Goal: Navigation & Orientation: Find specific page/section

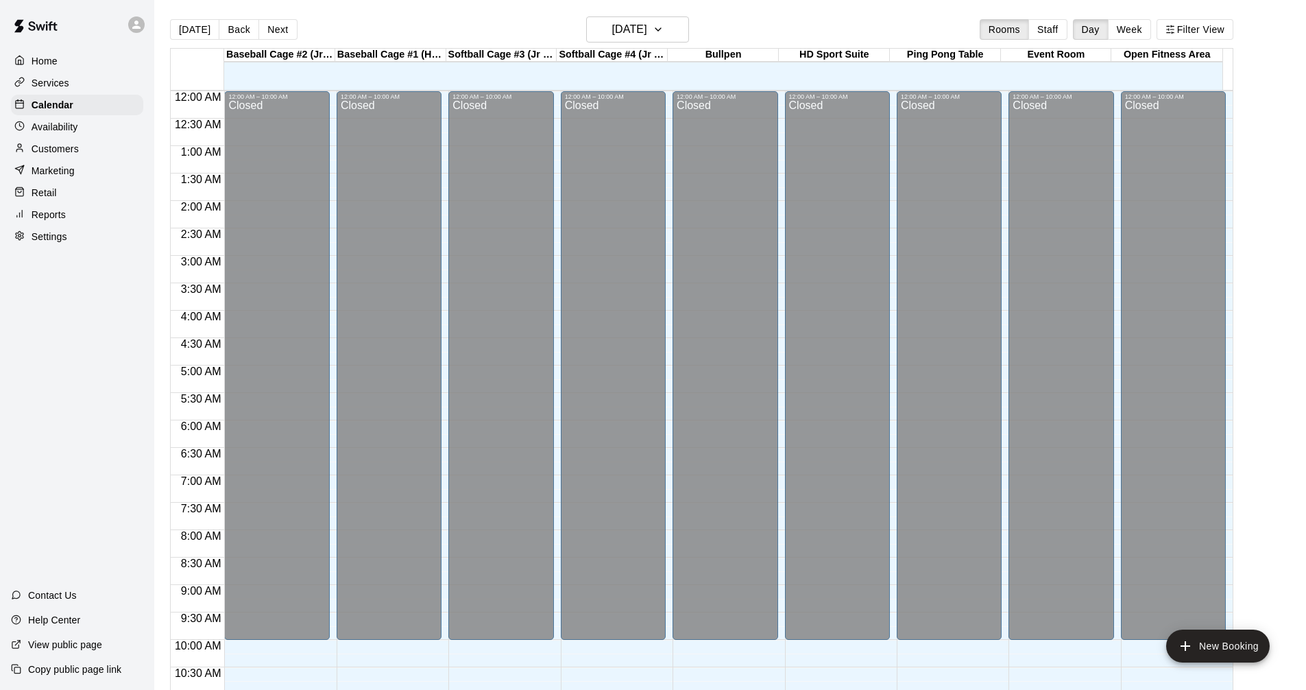
scroll to position [574, 0]
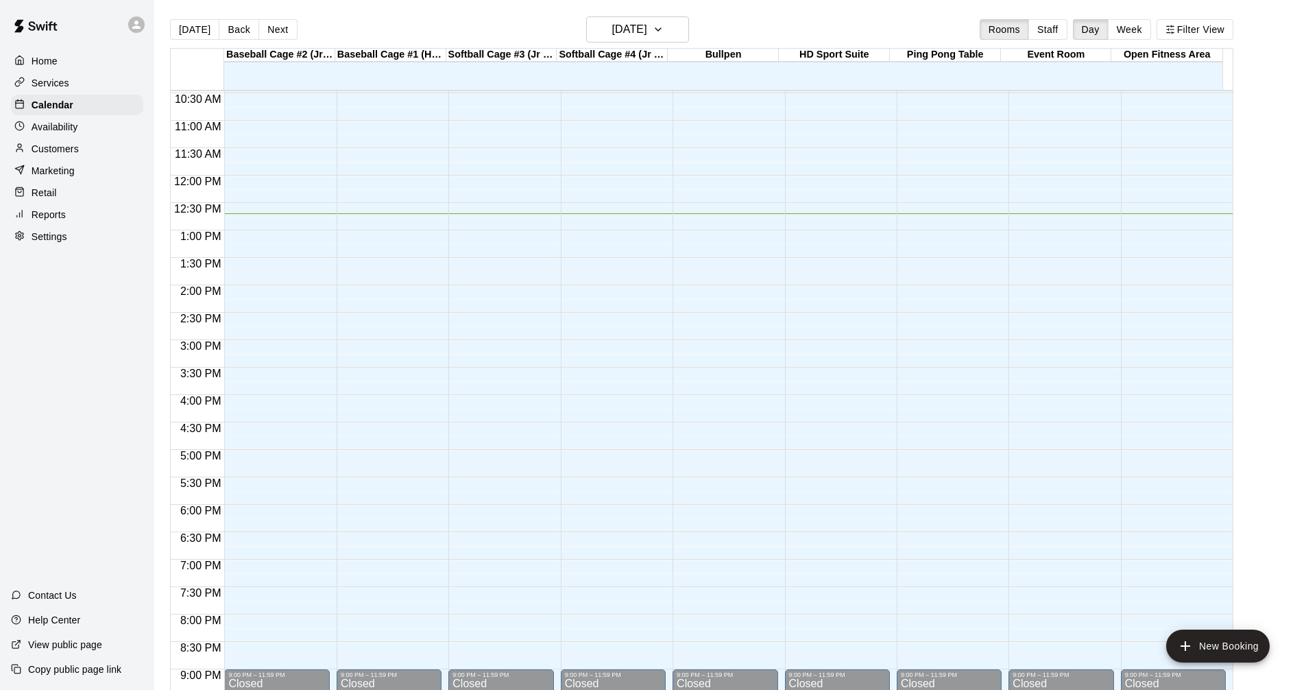
click at [73, 78] on div "Services" at bounding box center [77, 83] width 132 height 21
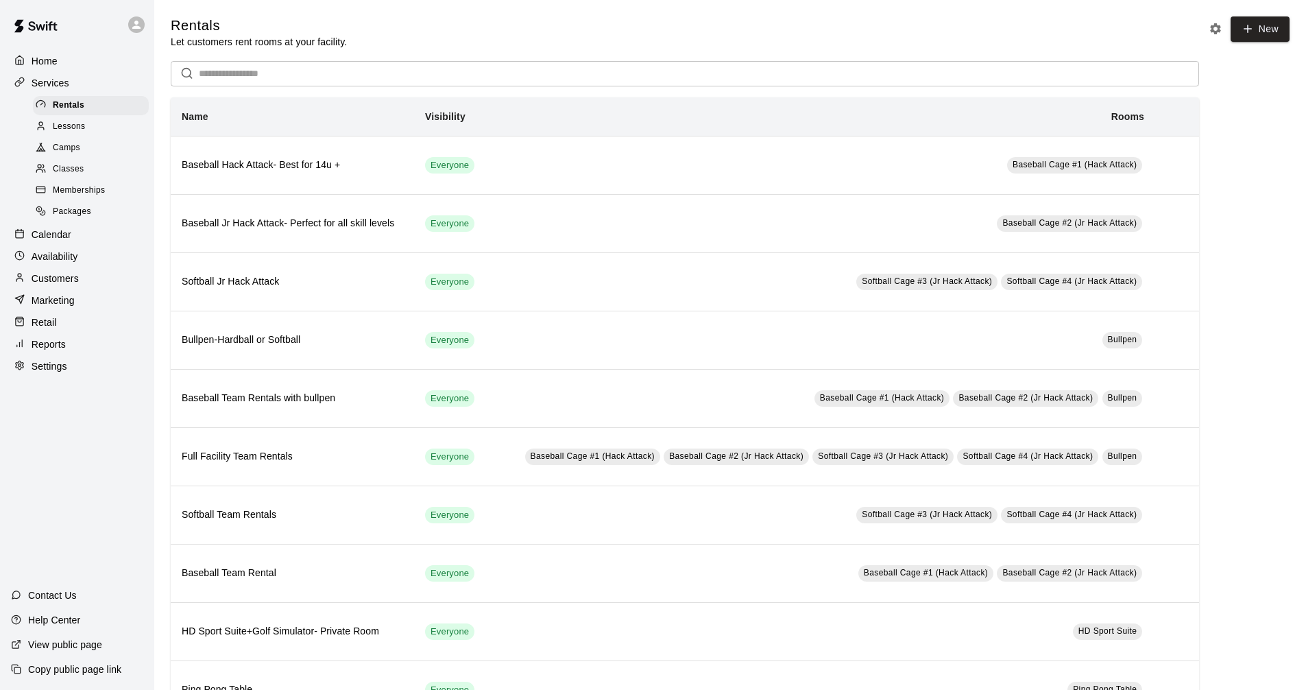
click at [93, 233] on div "Calendar" at bounding box center [77, 234] width 132 height 21
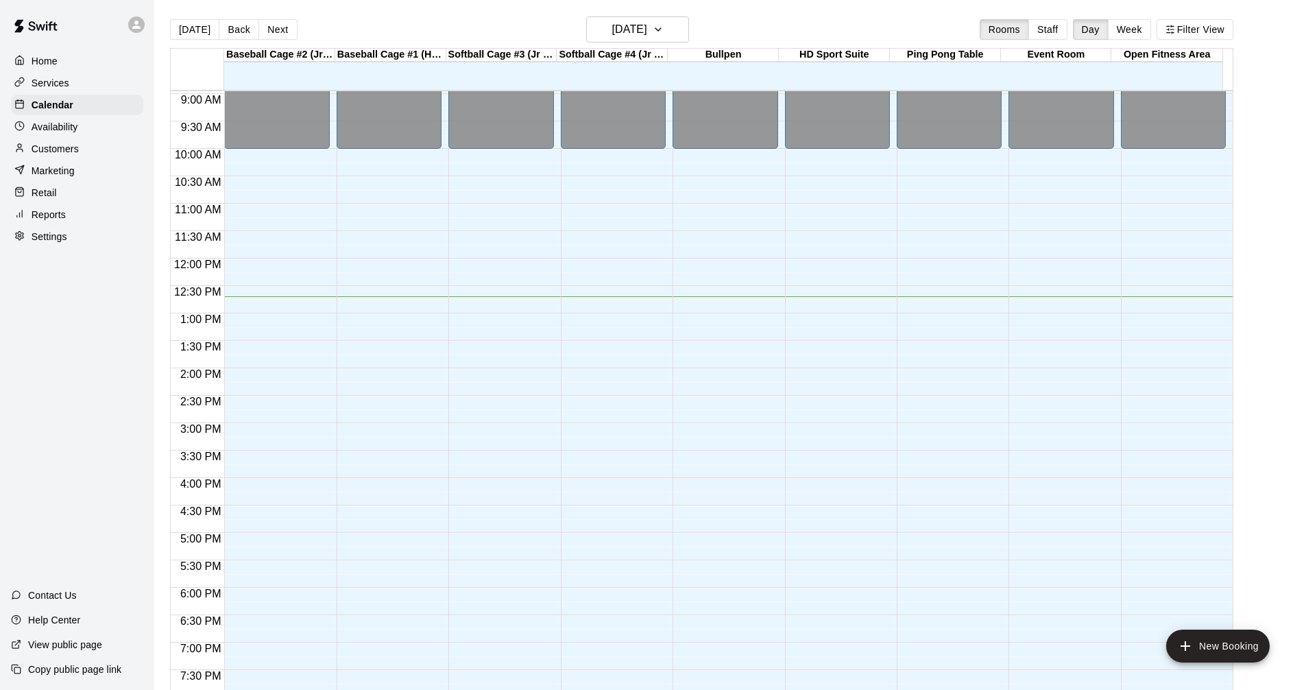
scroll to position [524, 0]
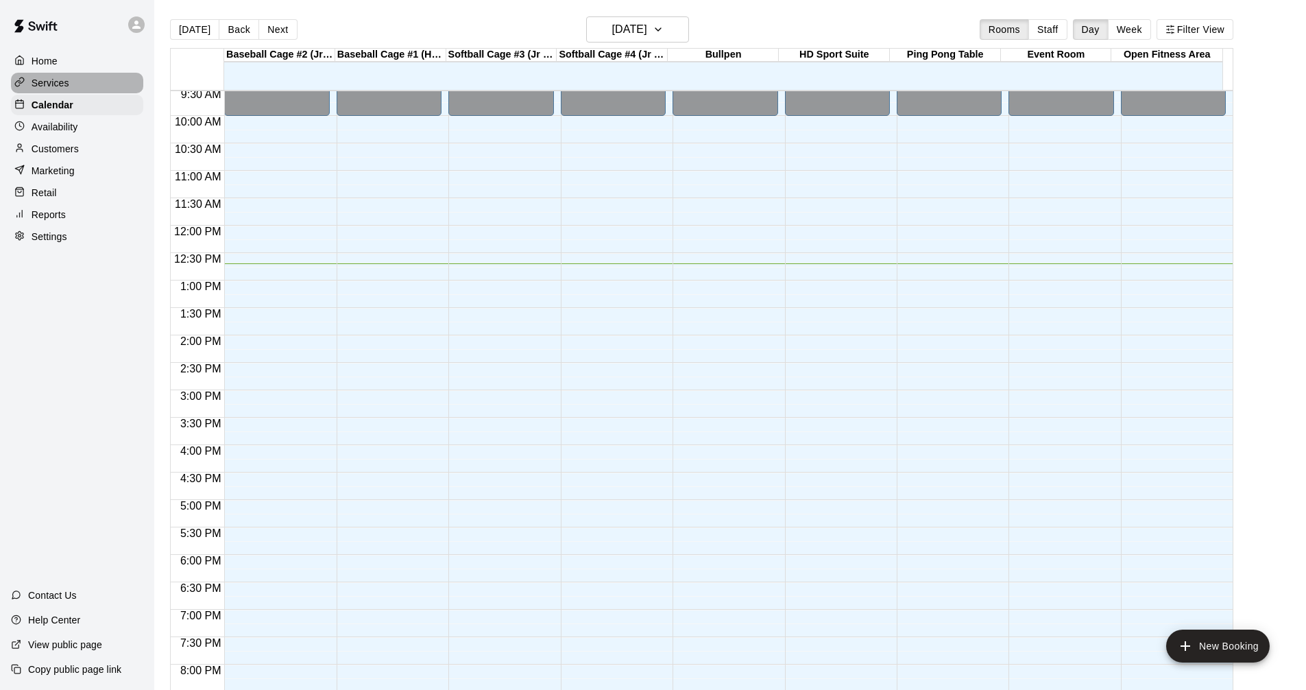
click at [104, 85] on div "Services" at bounding box center [77, 83] width 132 height 21
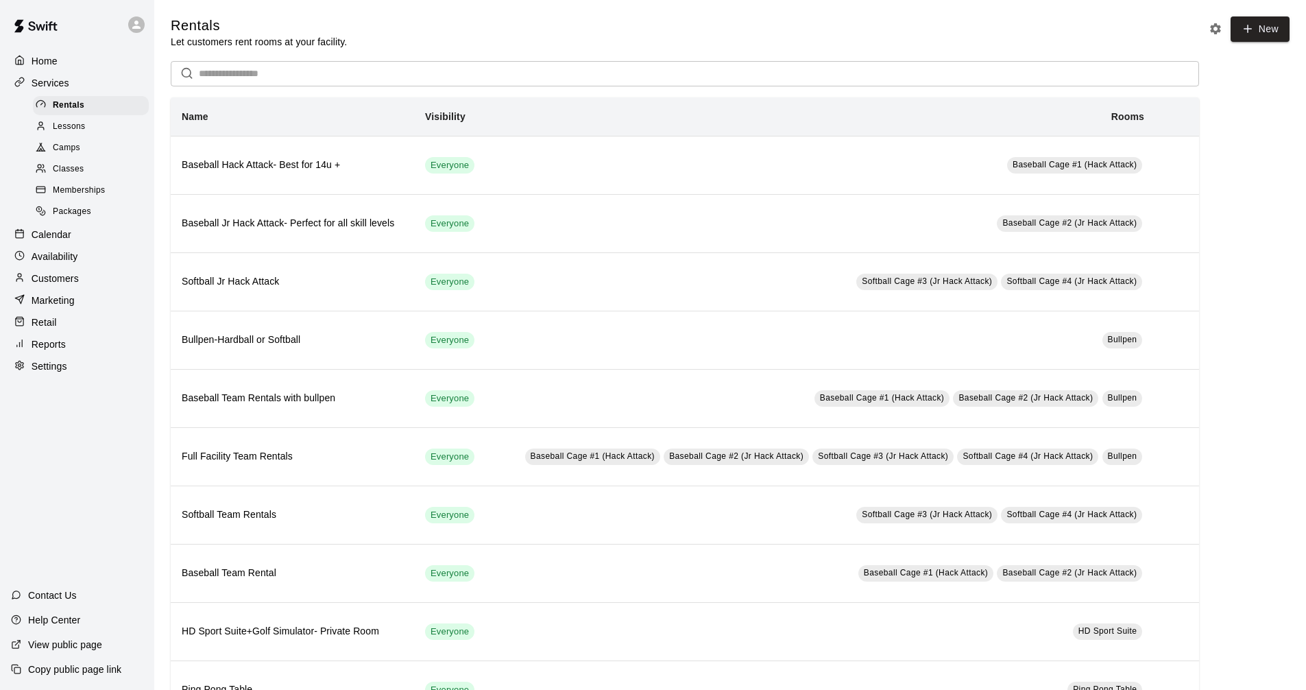
click at [81, 245] on div "Calendar" at bounding box center [77, 234] width 132 height 21
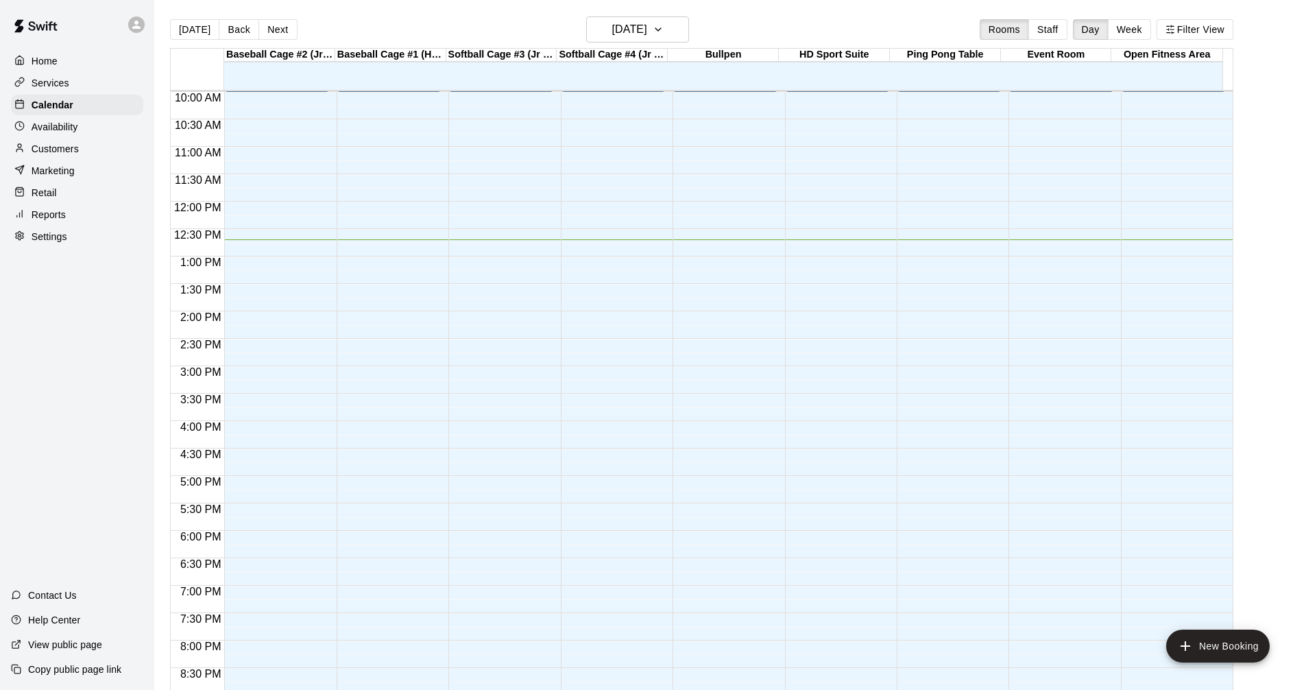
scroll to position [524, 0]
